Goal: Task Accomplishment & Management: Manage account settings

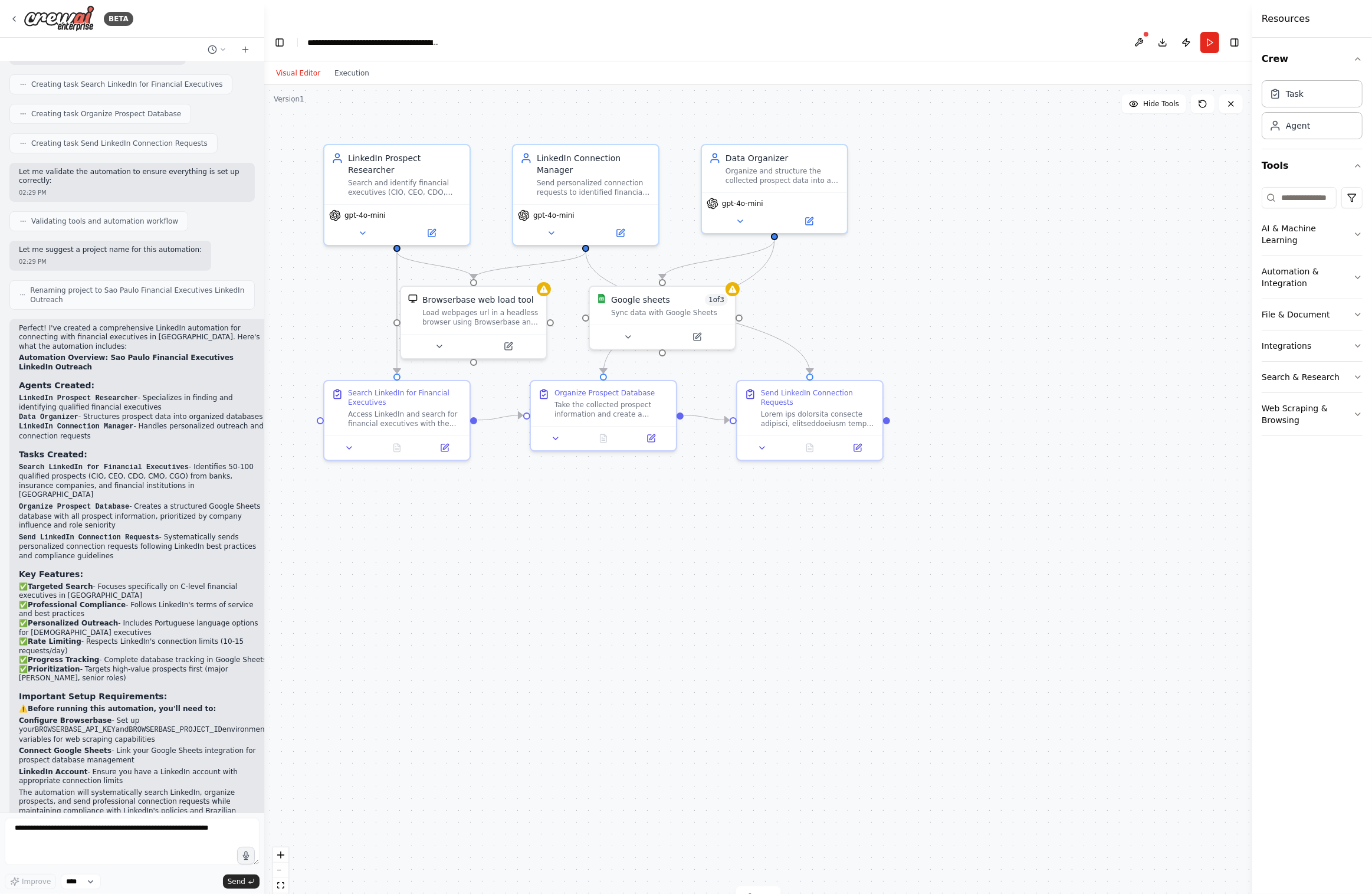
scroll to position [525, 0]
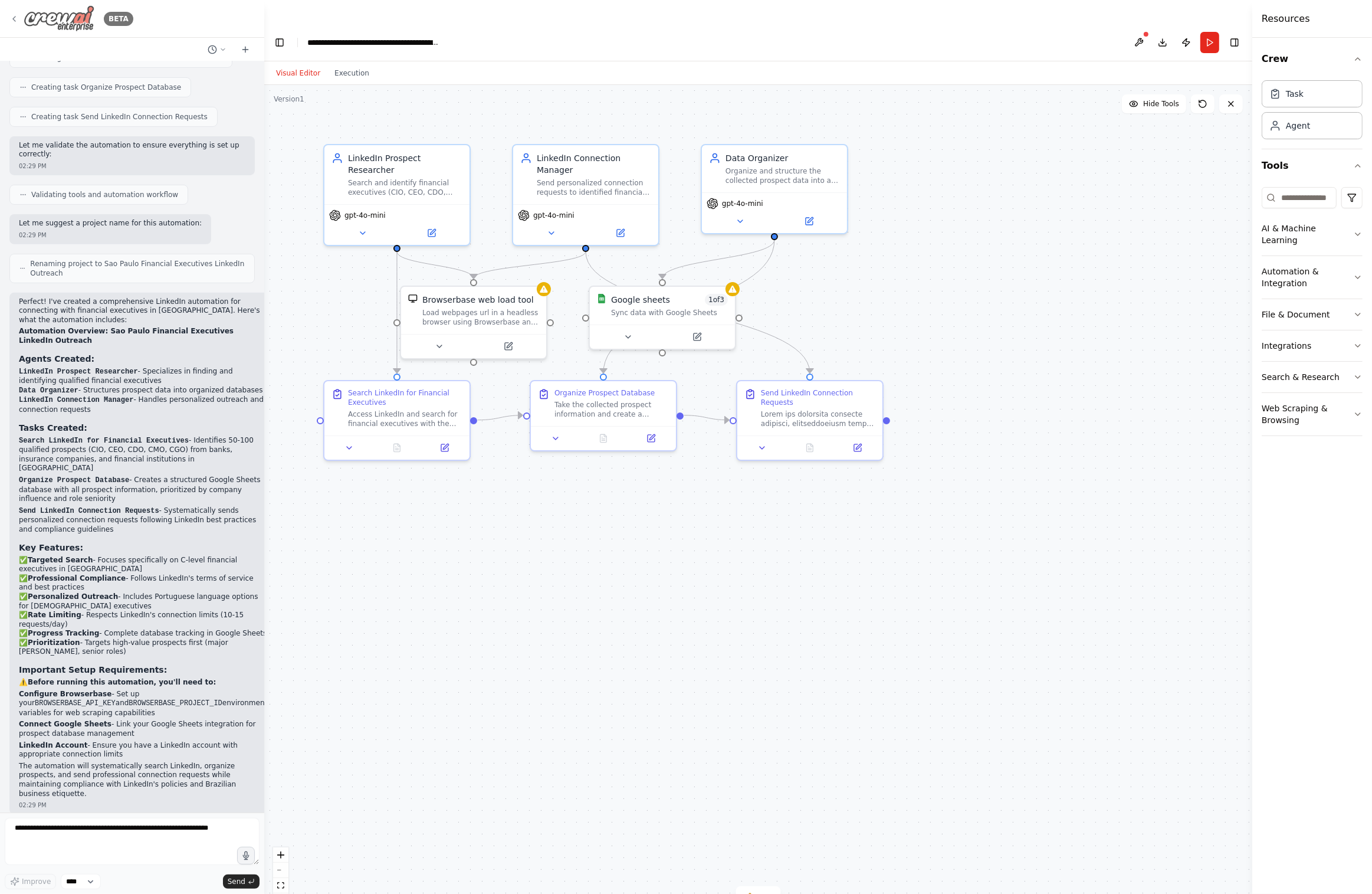
click at [15, 22] on icon at bounding box center [14, 19] width 9 height 9
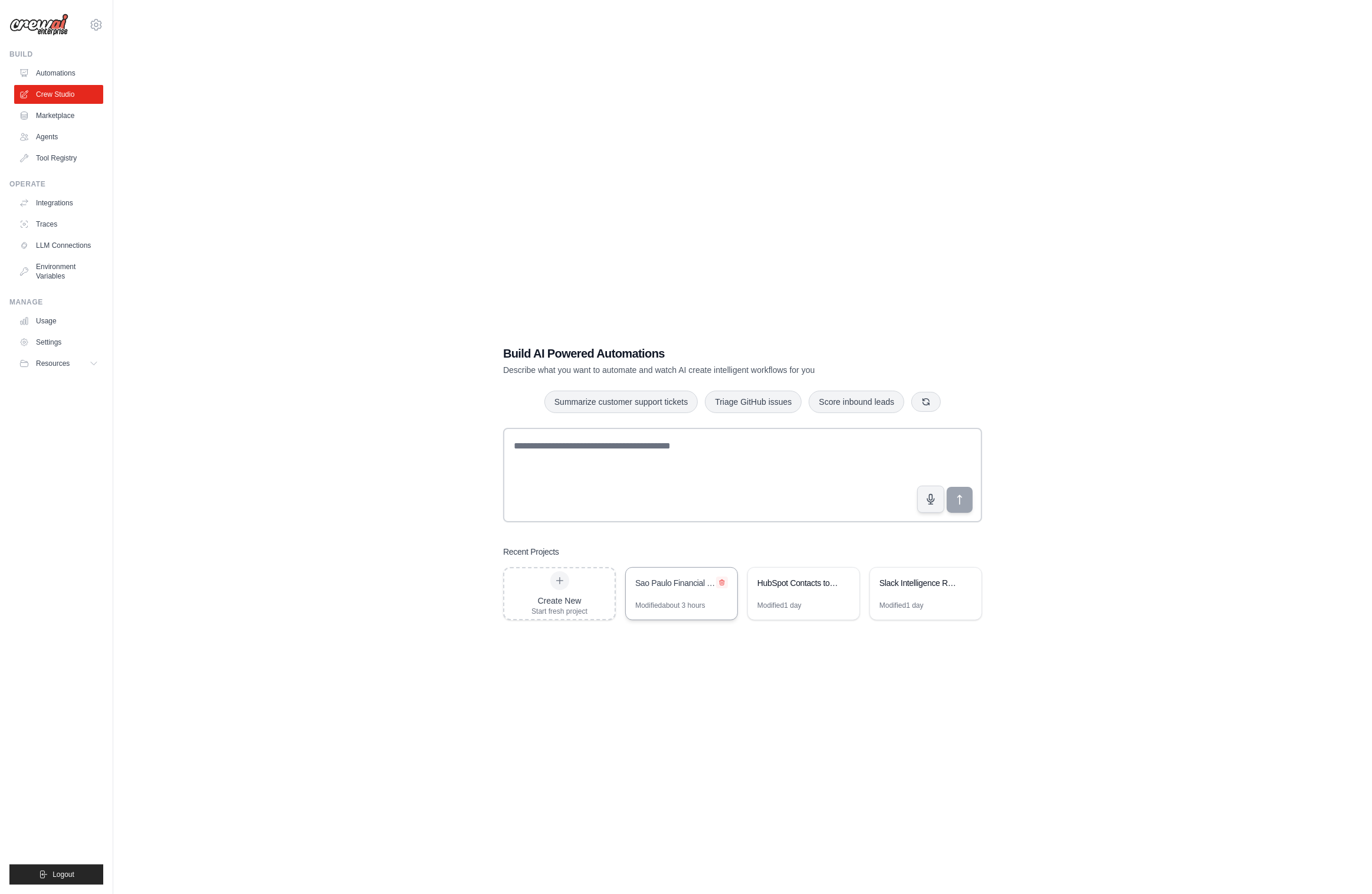
click at [719, 578] on icon at bounding box center [722, 582] width 7 height 7
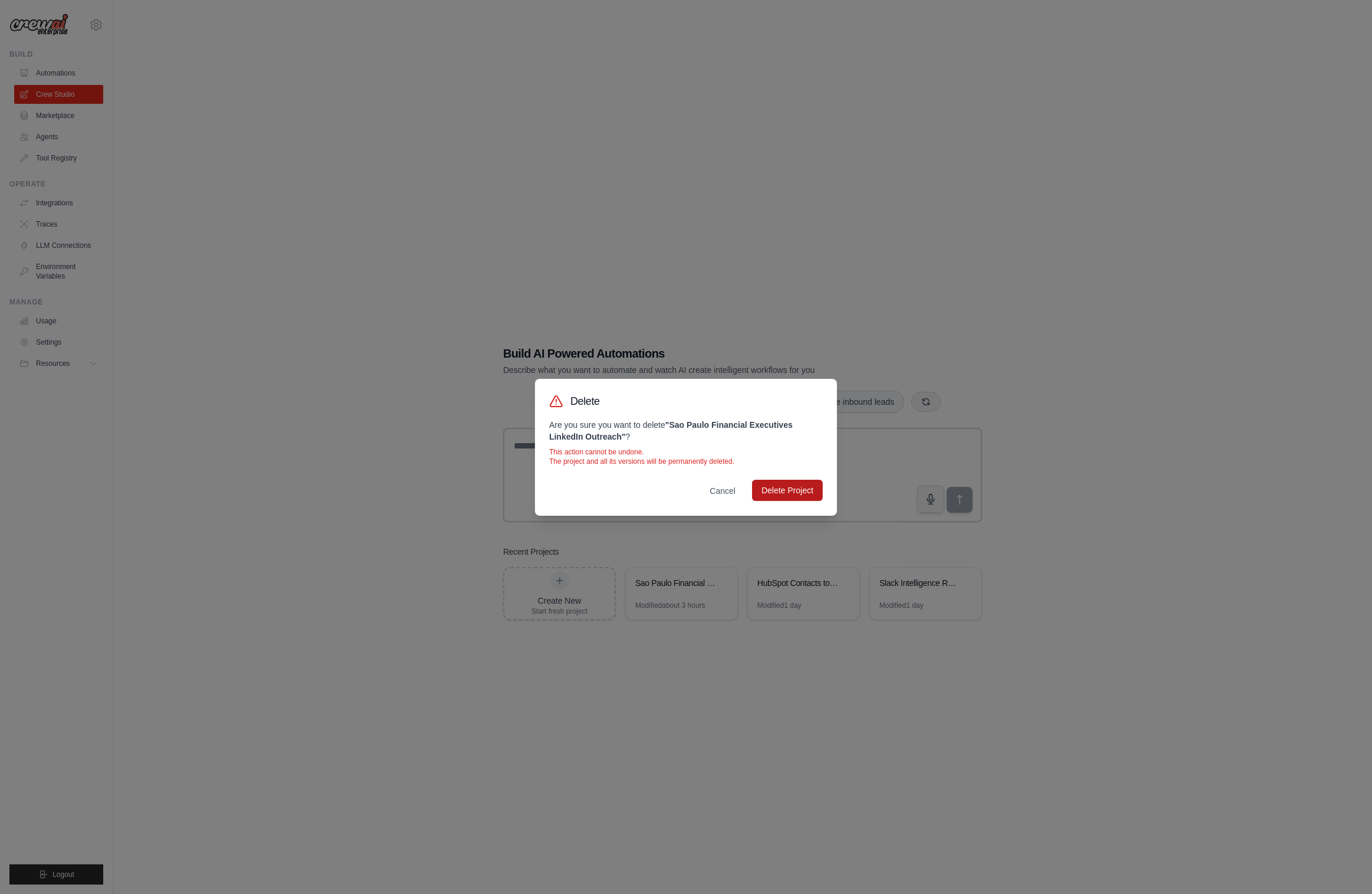
click at [774, 489] on button "Delete Project" at bounding box center [788, 490] width 71 height 21
